Goal: Transaction & Acquisition: Purchase product/service

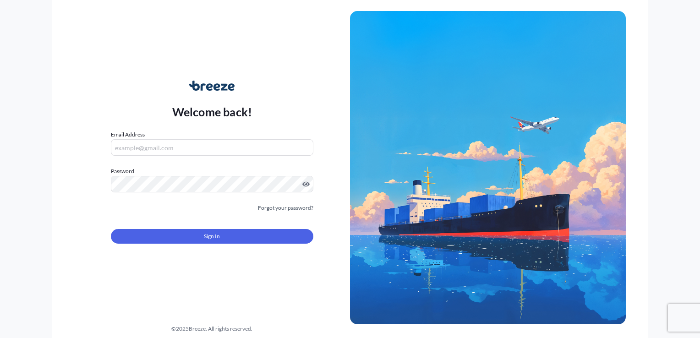
type input "[EMAIL_ADDRESS][DOMAIN_NAME]"
drag, startPoint x: 209, startPoint y: 247, endPoint x: 208, endPoint y: 237, distance: 9.3
click at [209, 247] on form "Email Address [EMAIL_ADDRESS][DOMAIN_NAME] Password Must include: Upper & lower…" at bounding box center [212, 192] width 203 height 125
click at [208, 237] on span "Sign In" at bounding box center [212, 236] width 16 height 9
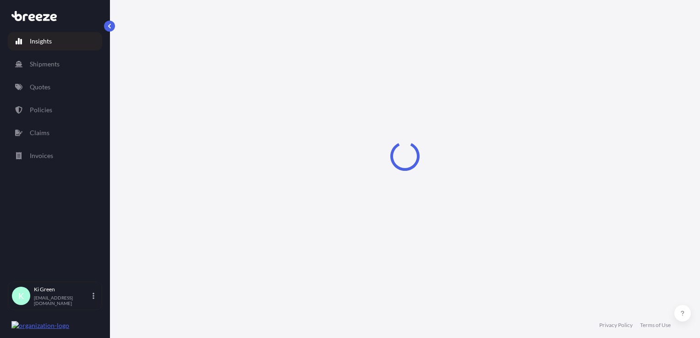
select select "2025"
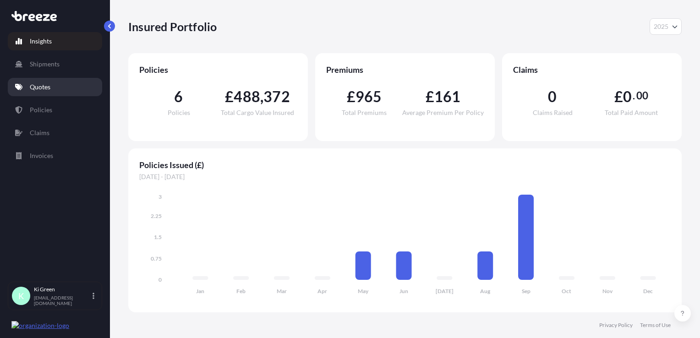
click at [41, 90] on p "Quotes" at bounding box center [40, 86] width 21 height 9
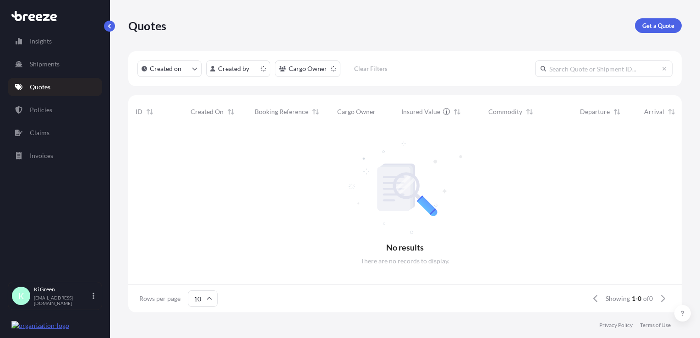
scroll to position [7, 7]
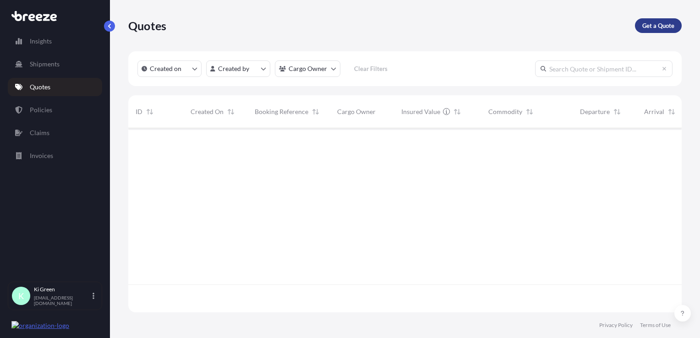
click at [661, 23] on p "Get a Quote" at bounding box center [658, 25] width 32 height 9
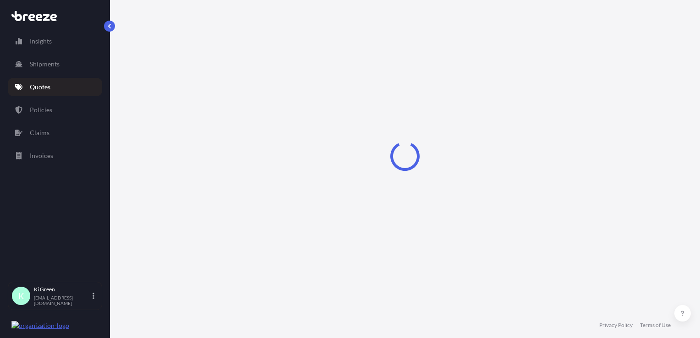
select select "Sea"
select select "1"
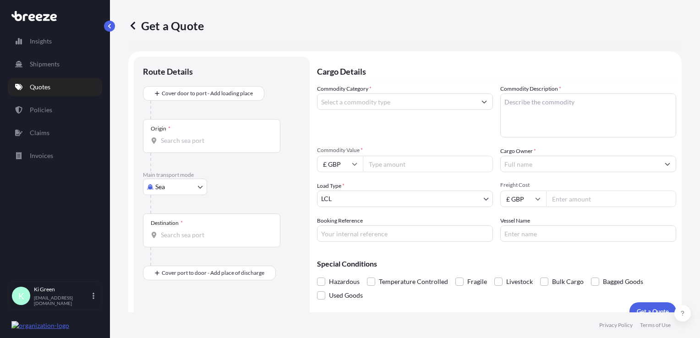
scroll to position [13, 0]
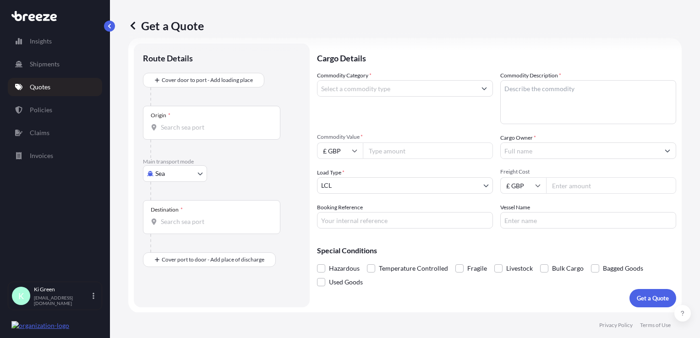
click at [349, 95] on input "Commodity Category *" at bounding box center [397, 88] width 159 height 16
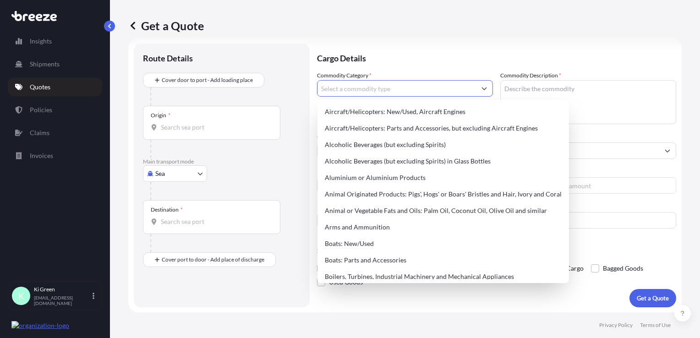
click at [350, 89] on input "Commodity Category *" at bounding box center [397, 88] width 159 height 16
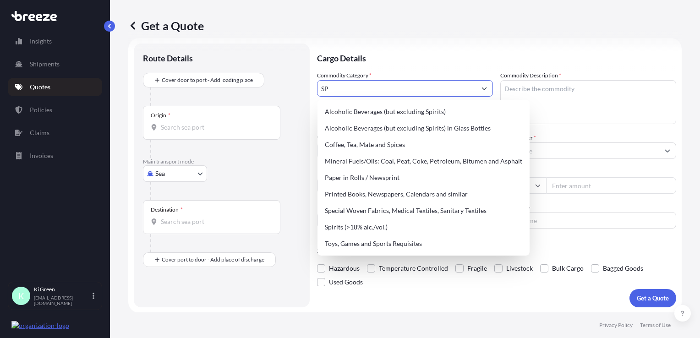
type input "S"
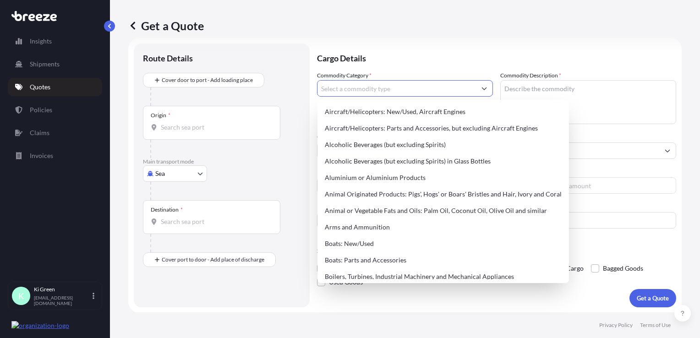
click at [180, 162] on p "Main transport mode" at bounding box center [222, 161] width 158 height 7
click at [180, 175] on body "140 options available. 128 options available. 9 options available. 128 options …" at bounding box center [350, 169] width 700 height 338
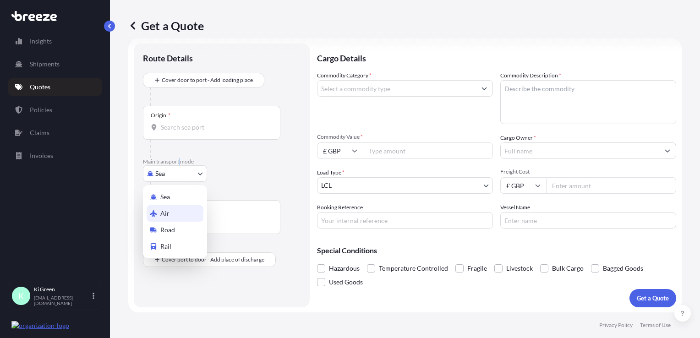
click at [172, 217] on div "Air" at bounding box center [175, 213] width 57 height 16
select select "Air"
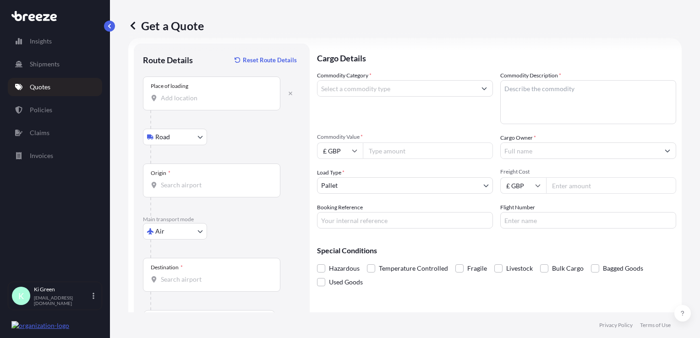
click at [222, 90] on div "Place of loading" at bounding box center [211, 94] width 137 height 34
click at [222, 93] on input "Place of loading" at bounding box center [215, 97] width 108 height 9
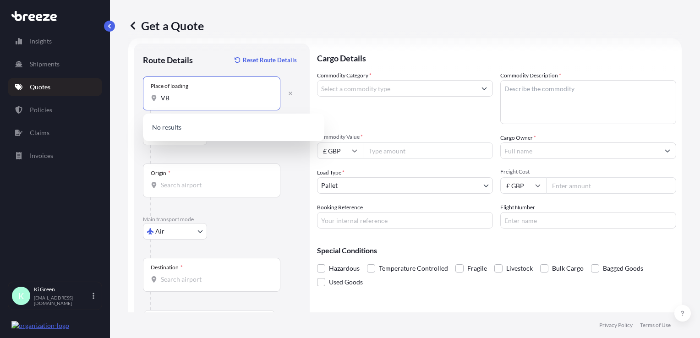
type input "V"
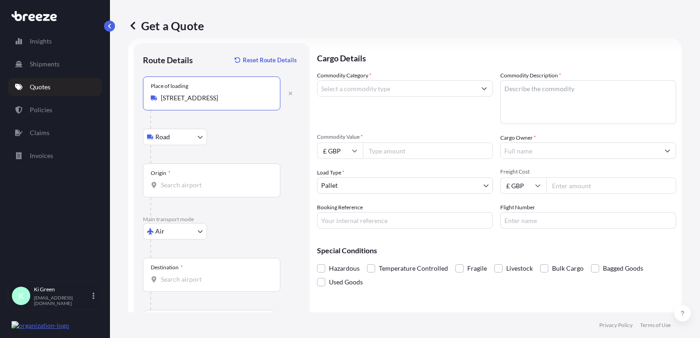
type input "[STREET_ADDRESS]"
click at [199, 179] on div "Origin *" at bounding box center [211, 181] width 137 height 34
click at [199, 181] on input "Origin *" at bounding box center [215, 185] width 108 height 9
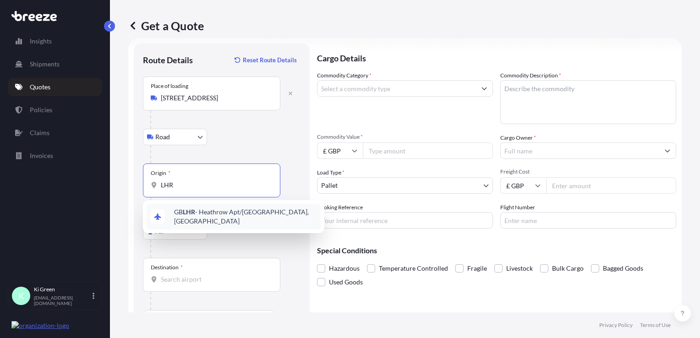
click at [176, 215] on span "GB LHR - Heathrow Apt/[GEOGRAPHIC_DATA], [GEOGRAPHIC_DATA]" at bounding box center [245, 217] width 143 height 18
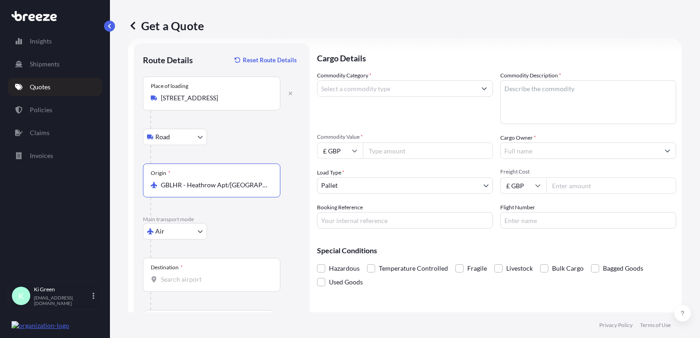
type input "GBLHR - Heathrow Apt/[GEOGRAPHIC_DATA], [GEOGRAPHIC_DATA]"
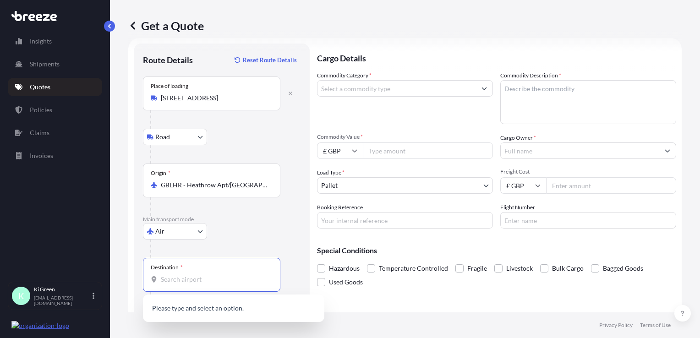
click at [187, 279] on input "Destination *" at bounding box center [215, 279] width 108 height 9
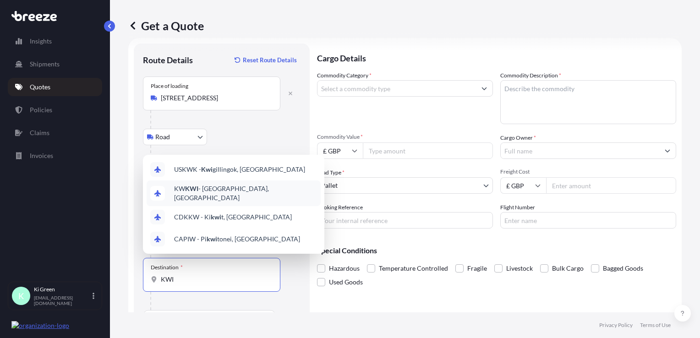
click at [203, 197] on span "KW KWI - [GEOGRAPHIC_DATA], [GEOGRAPHIC_DATA]" at bounding box center [245, 193] width 143 height 18
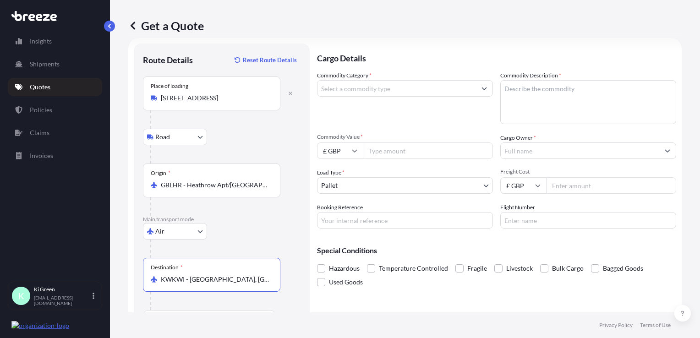
type input "KWKWI - [GEOGRAPHIC_DATA], [GEOGRAPHIC_DATA]"
click at [381, 89] on input "Commodity Category *" at bounding box center [397, 88] width 159 height 16
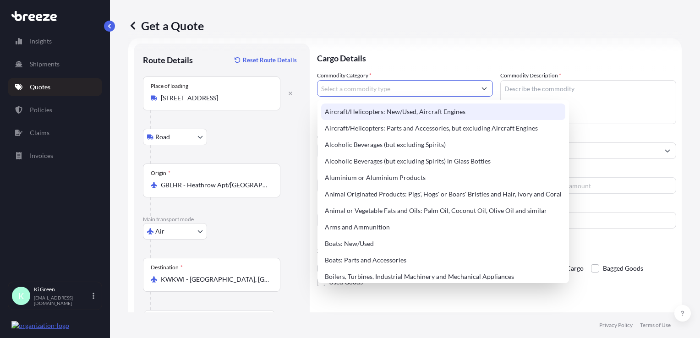
click at [384, 91] on input "Commodity Category *" at bounding box center [397, 88] width 159 height 16
type input "S"
type input "E"
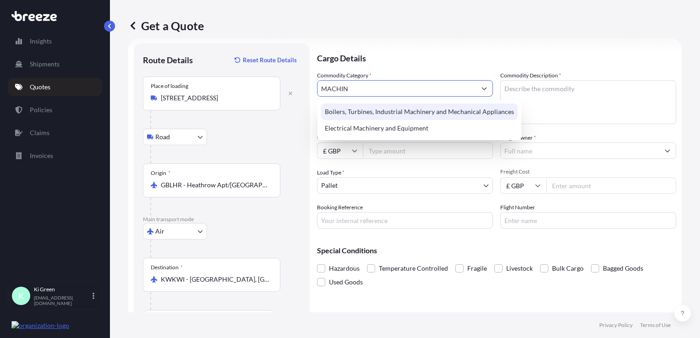
click at [396, 91] on input "MACHIN" at bounding box center [397, 88] width 159 height 16
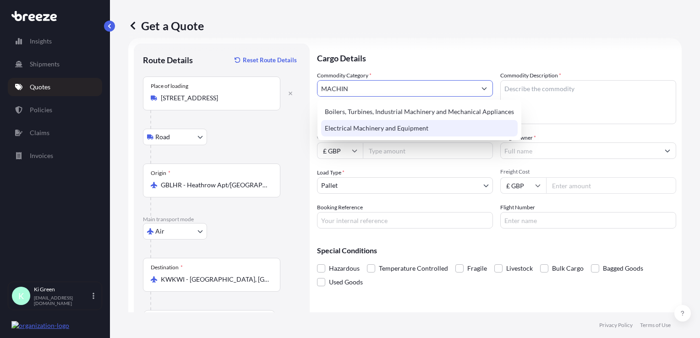
click at [415, 130] on div "Electrical Machinery and Equipment" at bounding box center [419, 128] width 197 height 16
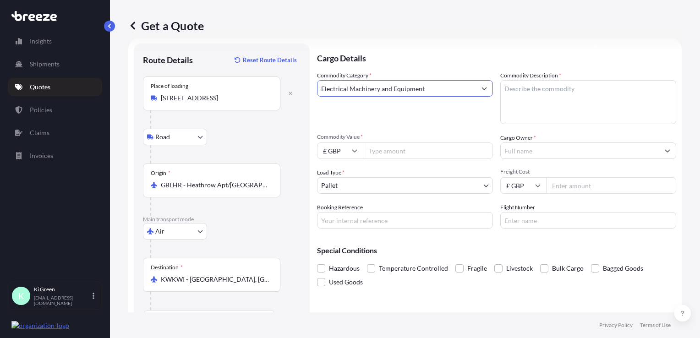
type input "Electrical Machinery and Equipment"
click at [558, 94] on textarea "Commodity Description *" at bounding box center [588, 102] width 176 height 44
type textarea "SPARE PARTS"
click at [455, 157] on input "Commodity Value *" at bounding box center [428, 151] width 130 height 16
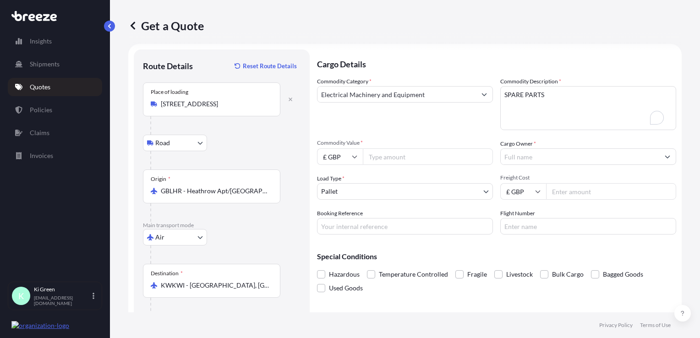
scroll to position [0, 0]
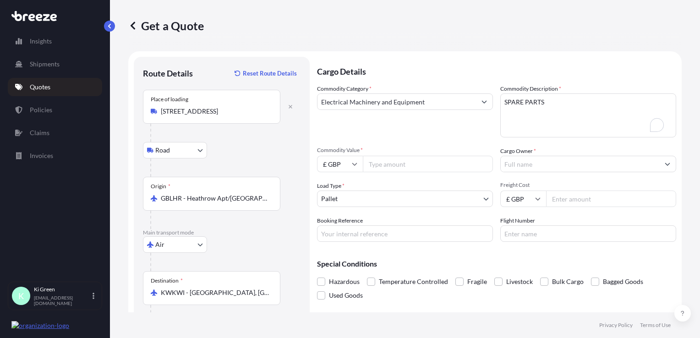
click at [396, 104] on input "Electrical Machinery and Equipment" at bounding box center [397, 101] width 159 height 16
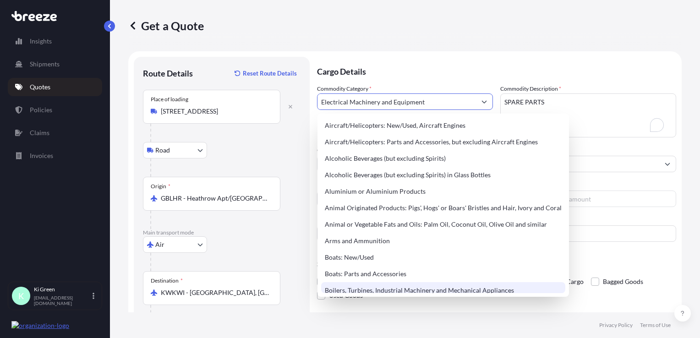
click at [489, 111] on div "Commodity Category * Electrical Machinery and Equipment" at bounding box center [405, 110] width 176 height 53
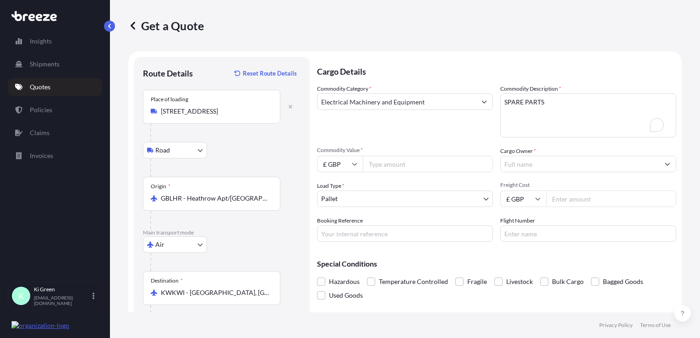
click at [486, 109] on button "Show suggestions" at bounding box center [484, 101] width 16 height 16
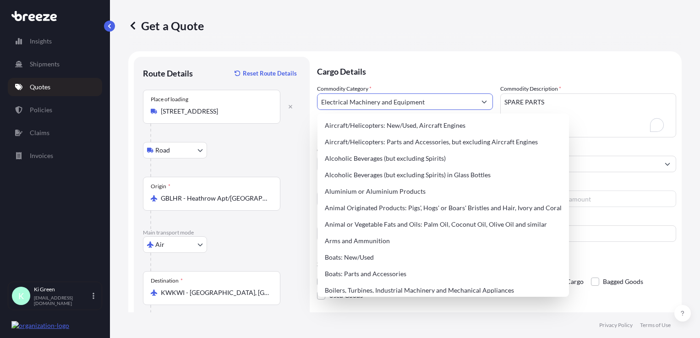
click at [482, 107] on button "Show suggestions" at bounding box center [484, 101] width 16 height 16
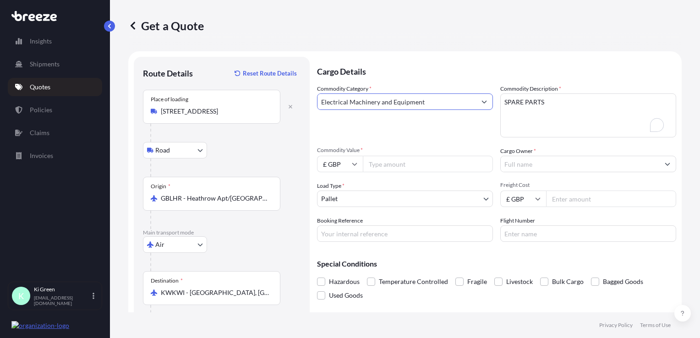
click at [482, 104] on icon "Show suggestions" at bounding box center [484, 101] width 5 height 5
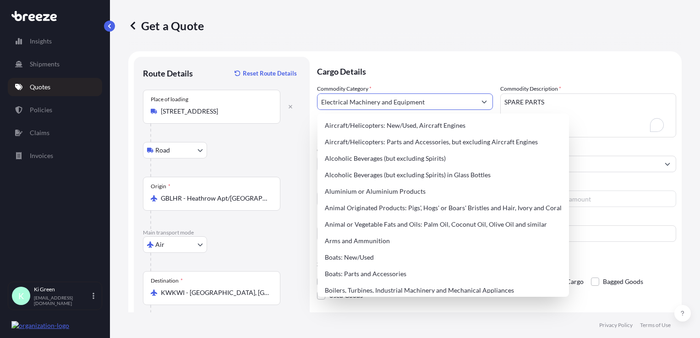
drag, startPoint x: 442, startPoint y: 104, endPoint x: 199, endPoint y: 74, distance: 244.2
click at [225, 98] on form "Route Details Reset Route Details Place of loading [GEOGRAPHIC_DATA] Rail Origi…" at bounding box center [405, 202] width 554 height 302
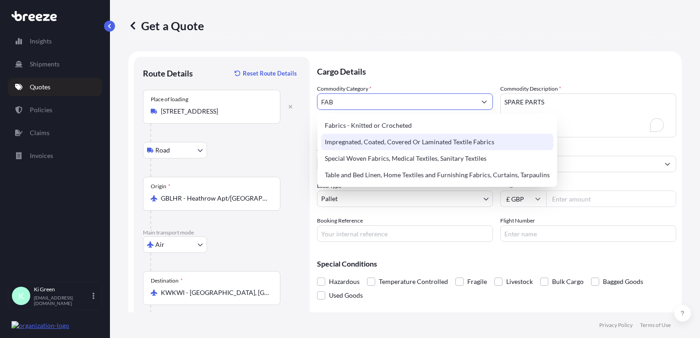
click at [401, 144] on div "Impregnated, Coated, Covered Or Laminated Textile Fabrics" at bounding box center [437, 142] width 232 height 16
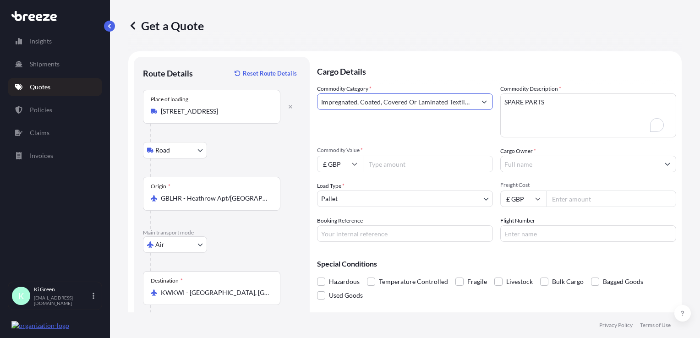
type input "Impregnated, Coated, Covered Or Laminated Textile Fabrics"
drag, startPoint x: 573, startPoint y: 105, endPoint x: 444, endPoint y: 92, distance: 130.0
click at [444, 92] on div "Commodity Category * Impregnated, Coated, Covered Or Laminated Textile Fabrics …" at bounding box center [496, 163] width 359 height 158
click at [579, 105] on textarea "Commodity Description *" at bounding box center [588, 115] width 176 height 44
paste textarea "Textile fabrics, felt & felt-lined woven fabrics, coated, covered or laminated …"
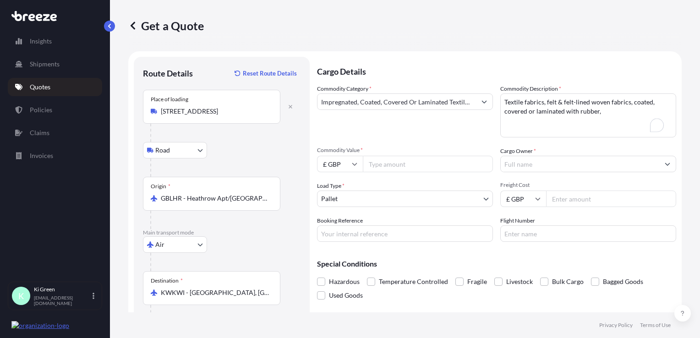
click at [429, 127] on div "Commodity Category * Impregnated, Coated, Covered Or Laminated Textile Fabrics" at bounding box center [405, 110] width 176 height 53
click at [601, 113] on textarea "Textile fabrics, felt & felt-lined woven fabrics, coated, covered or laminated …" at bounding box center [588, 115] width 176 height 44
type textarea "Textile fabrics, felt & felt-lined woven fabrics, coated, covered or laminated …"
click at [444, 129] on div "Commodity Category * Impregnated, Coated, Covered Or Laminated Textile Fabrics" at bounding box center [405, 110] width 176 height 53
click at [540, 162] on input "Cargo Owner *" at bounding box center [580, 164] width 159 height 16
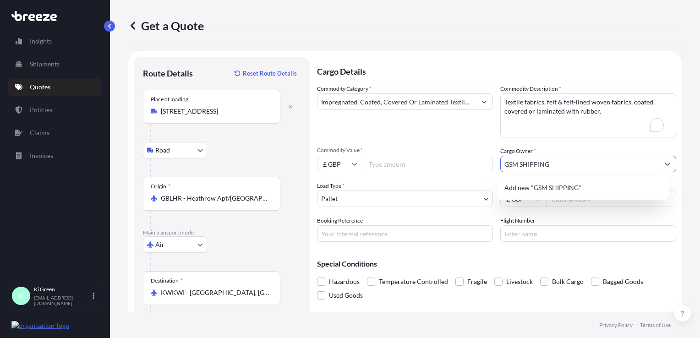
type input "GSM SHIPPING"
click at [469, 143] on div "Commodity Category * Impregnated, Coated, Covered Or Laminated Textile Fabrics …" at bounding box center [496, 163] width 359 height 158
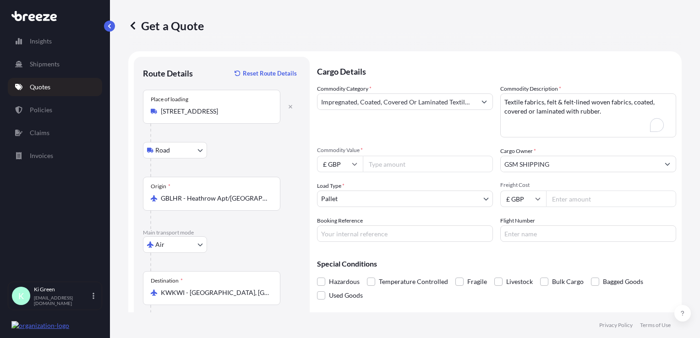
click at [425, 166] on input "Commodity Value *" at bounding box center [428, 164] width 130 height 16
